Goal: Find specific page/section: Find specific page/section

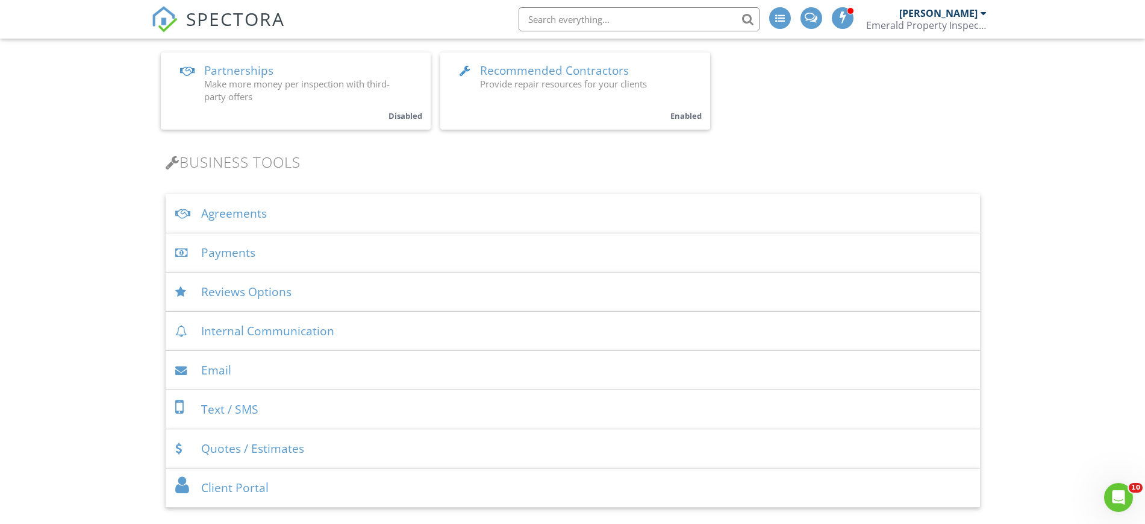
scroll to position [226, 0]
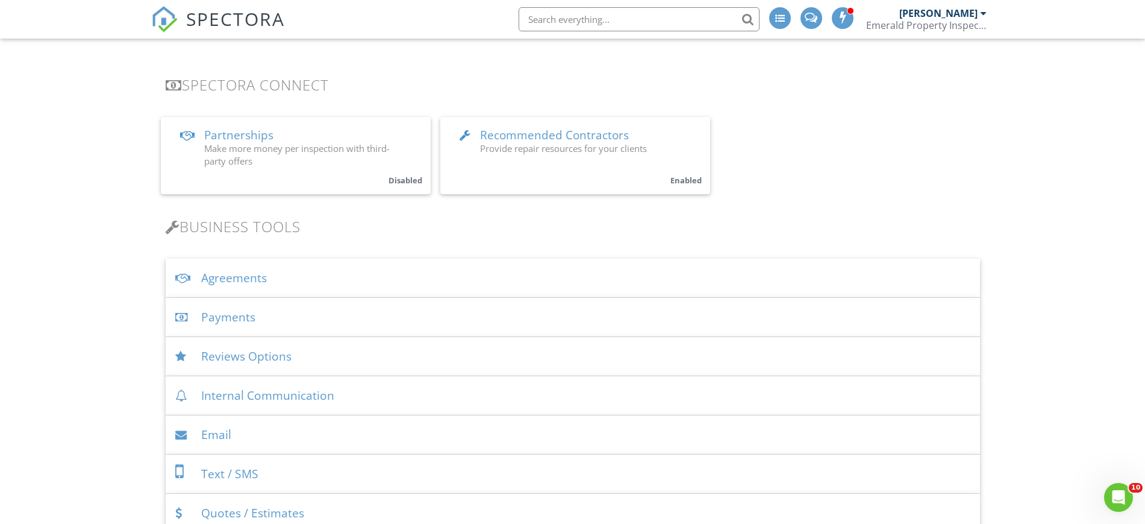
click at [528, 155] on link "Recommended Contractors Provide repair resources for your clients Enabled" at bounding box center [575, 155] width 270 height 77
click at [528, 155] on div at bounding box center [572, 262] width 1145 height 524
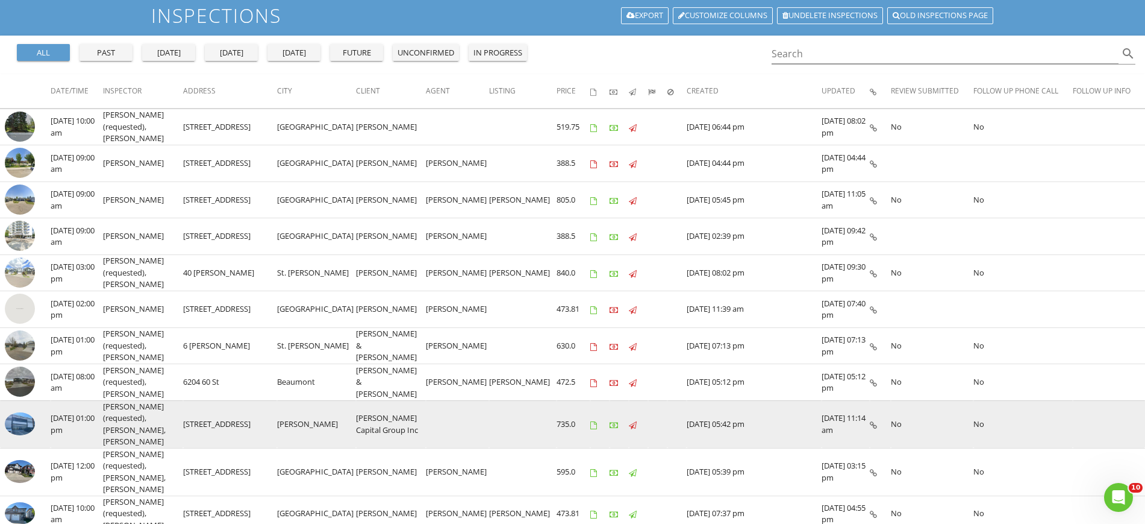
scroll to position [226, 0]
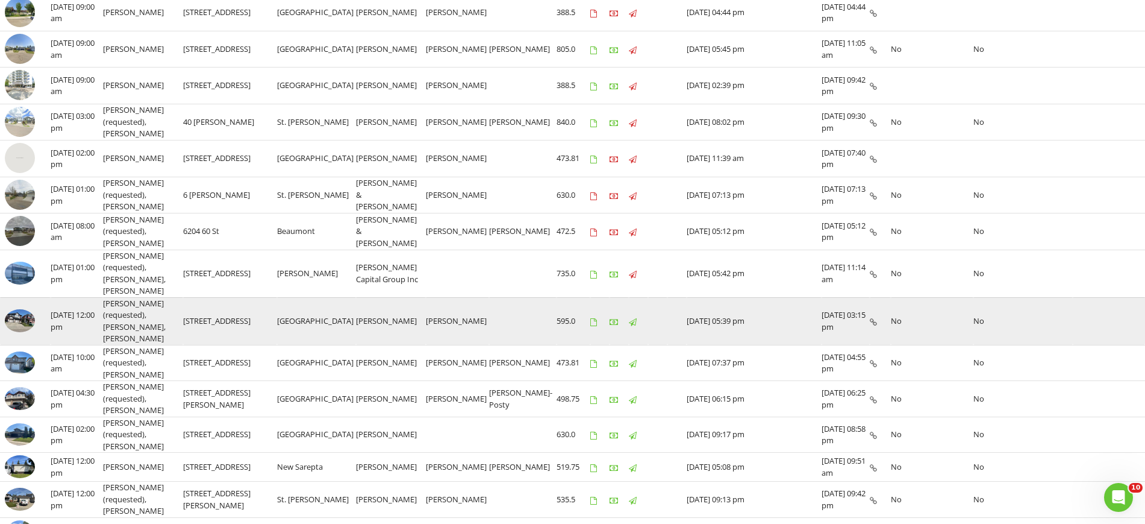
click at [22, 309] on img at bounding box center [20, 320] width 30 height 22
